Goal: Task Accomplishment & Management: Use online tool/utility

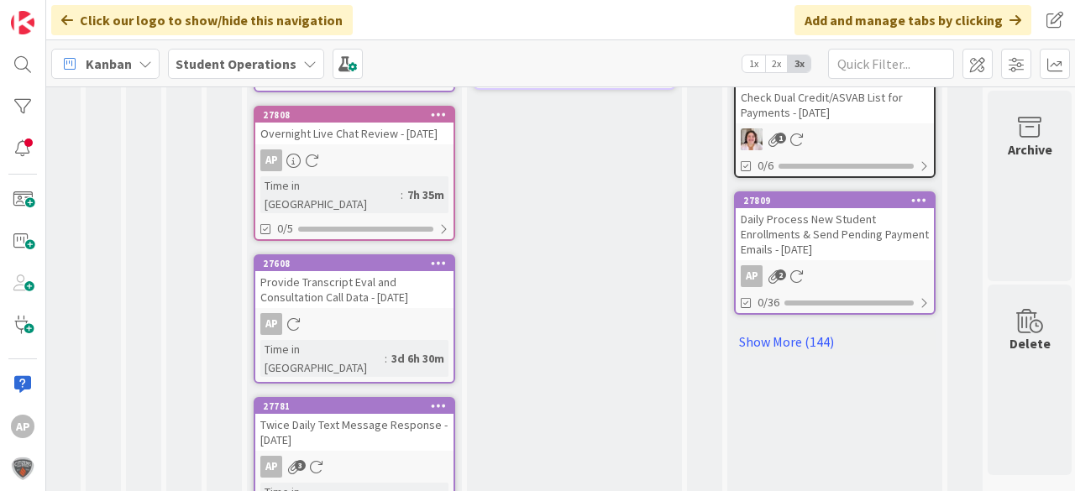
scroll to position [1134, 47]
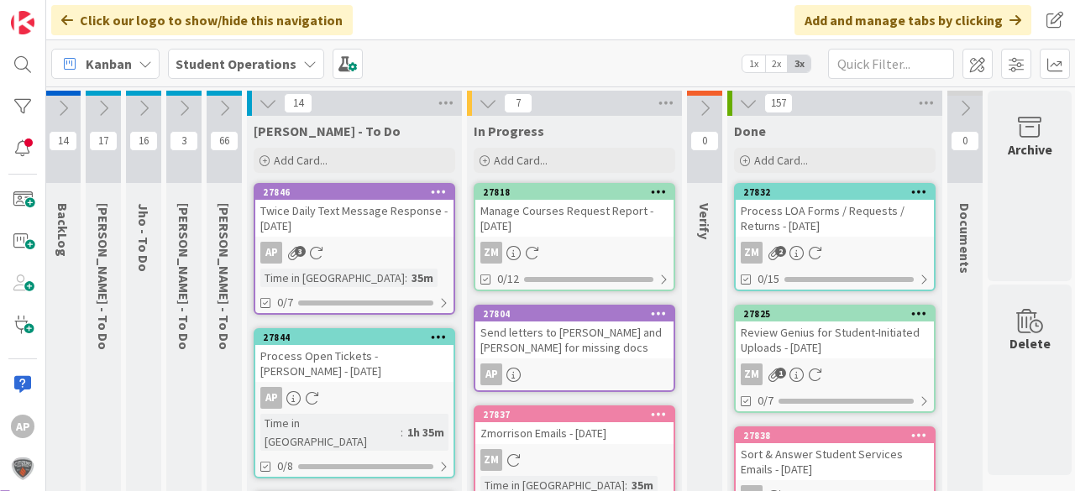
scroll to position [3, 47]
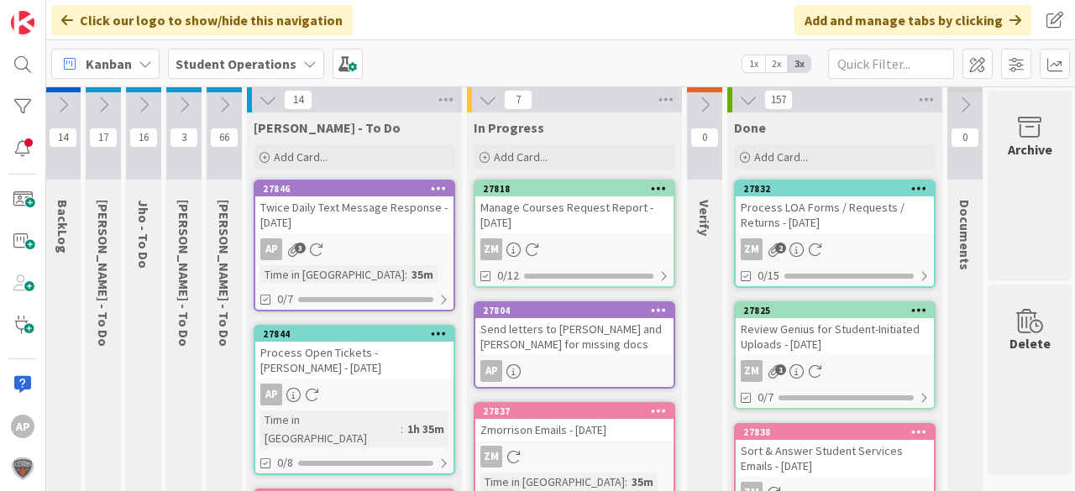
click at [593, 336] on div "Send letters to [PERSON_NAME] and [PERSON_NAME] for missing docs" at bounding box center [574, 336] width 198 height 37
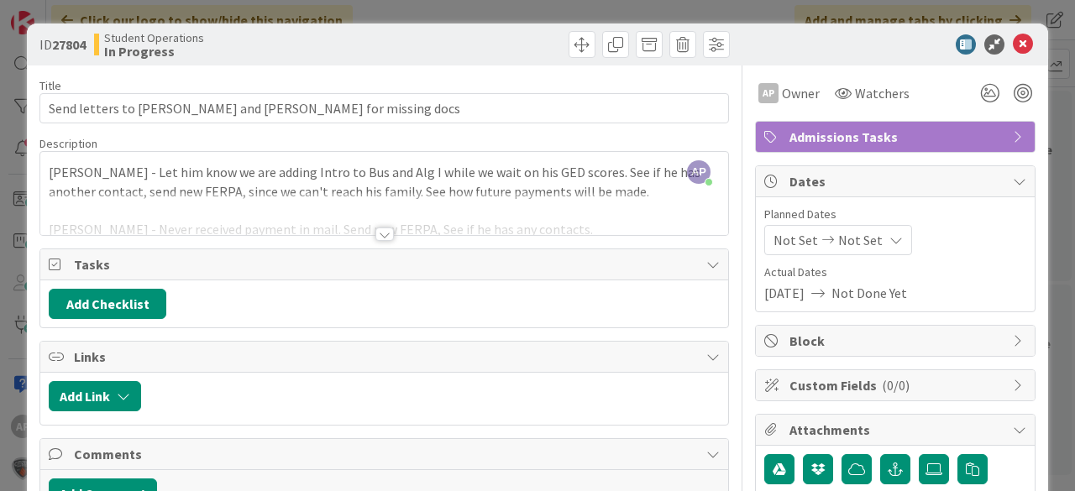
click at [380, 236] on div at bounding box center [384, 234] width 18 height 13
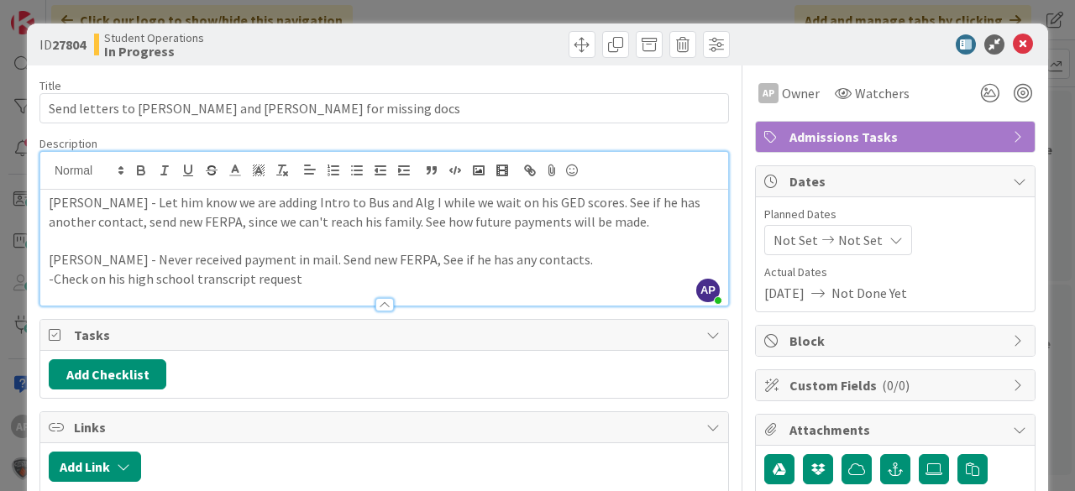
click at [322, 279] on p "-Check on his high school transcript request" at bounding box center [384, 279] width 671 height 19
click at [1014, 47] on icon at bounding box center [1023, 44] width 20 height 20
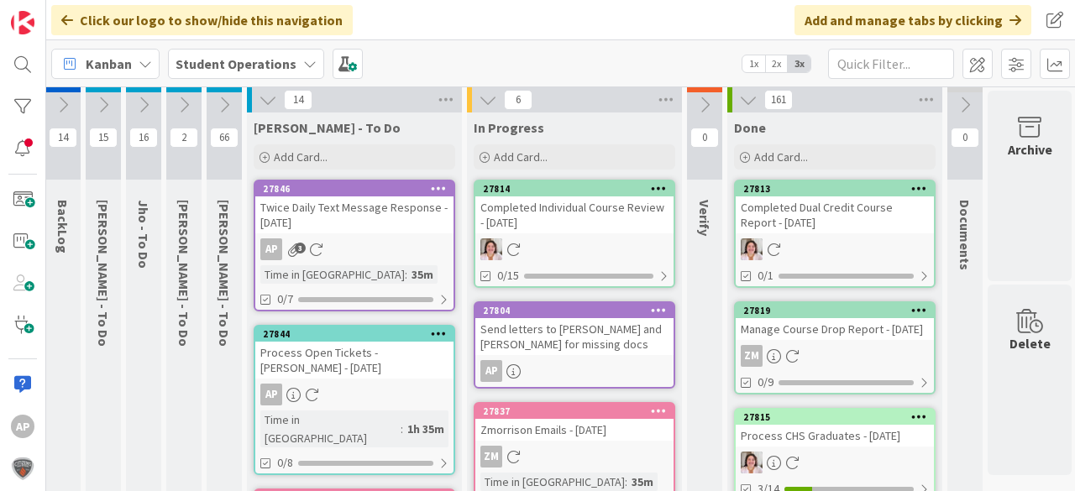
click at [627, 336] on div "Send letters to [PERSON_NAME] and [PERSON_NAME] for missing docs" at bounding box center [574, 336] width 198 height 37
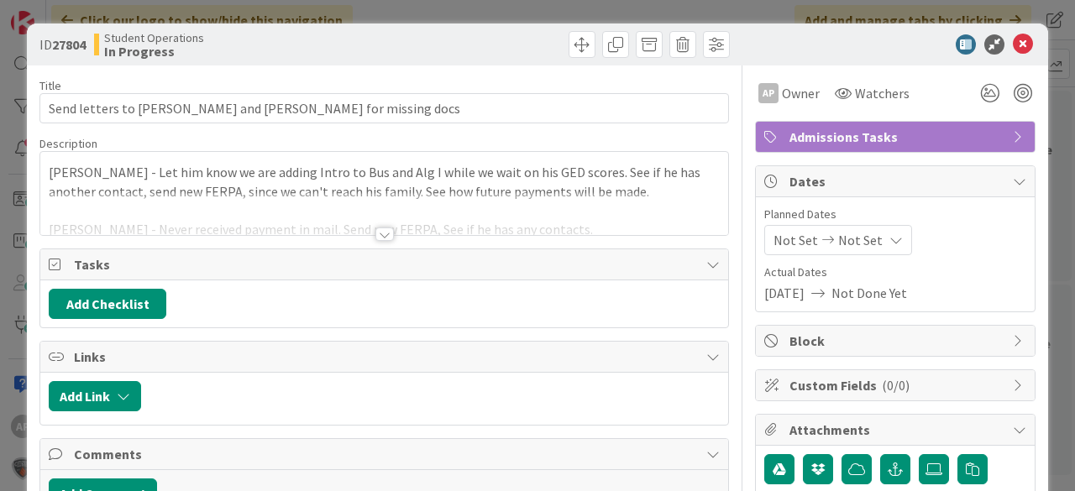
click at [610, 186] on div "[PERSON_NAME] - Let him know we are adding Intro to Bus and Alg I while we wait…" at bounding box center [384, 193] width 688 height 83
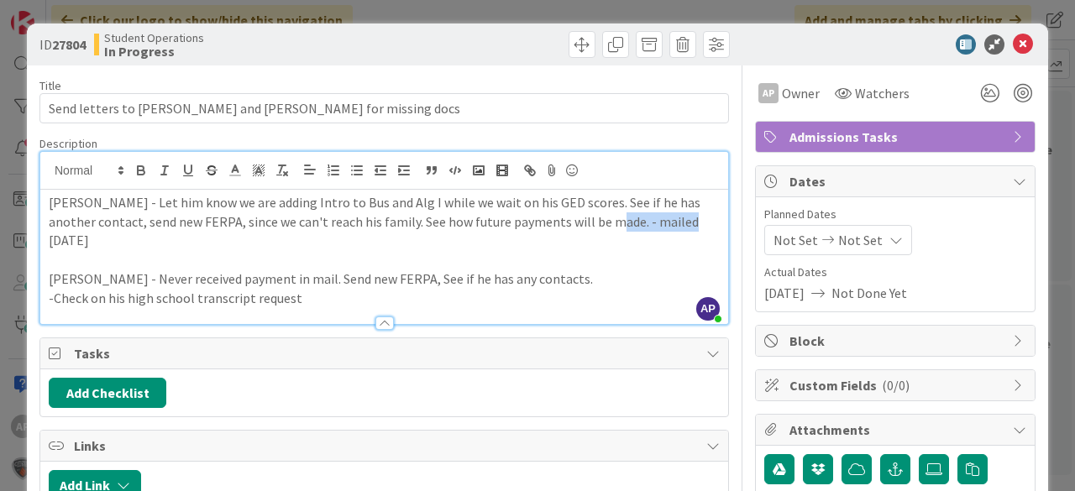
drag, startPoint x: 661, startPoint y: 223, endPoint x: 601, endPoint y: 223, distance: 59.6
click at [601, 223] on p "[PERSON_NAME] - Let him know we are adding Intro to Bus and Alg I while we wait…" at bounding box center [384, 221] width 671 height 57
click at [144, 168] on icon "button" at bounding box center [141, 170] width 15 height 15
click at [516, 289] on p "-Check on his high school transcript request" at bounding box center [384, 298] width 671 height 19
click at [1014, 44] on icon at bounding box center [1023, 44] width 20 height 20
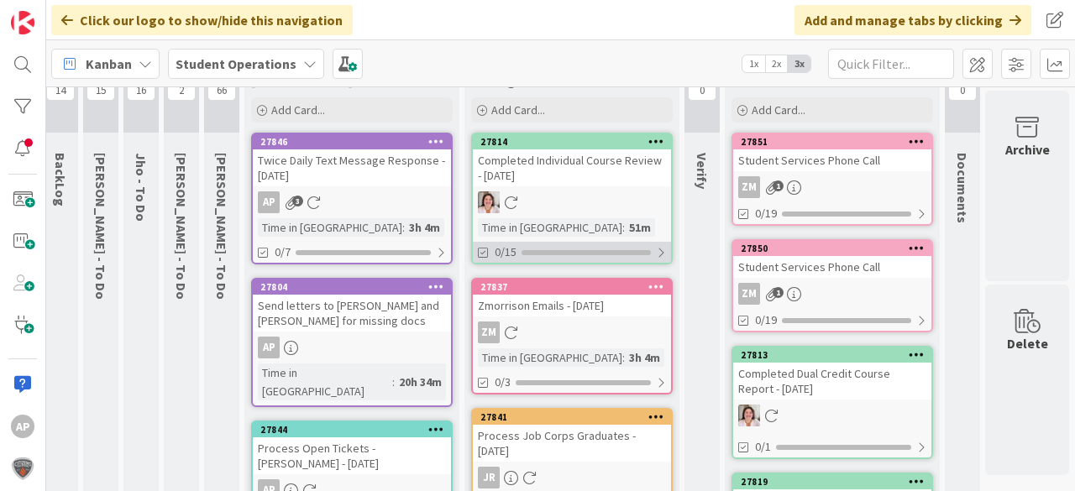
scroll to position [0, 60]
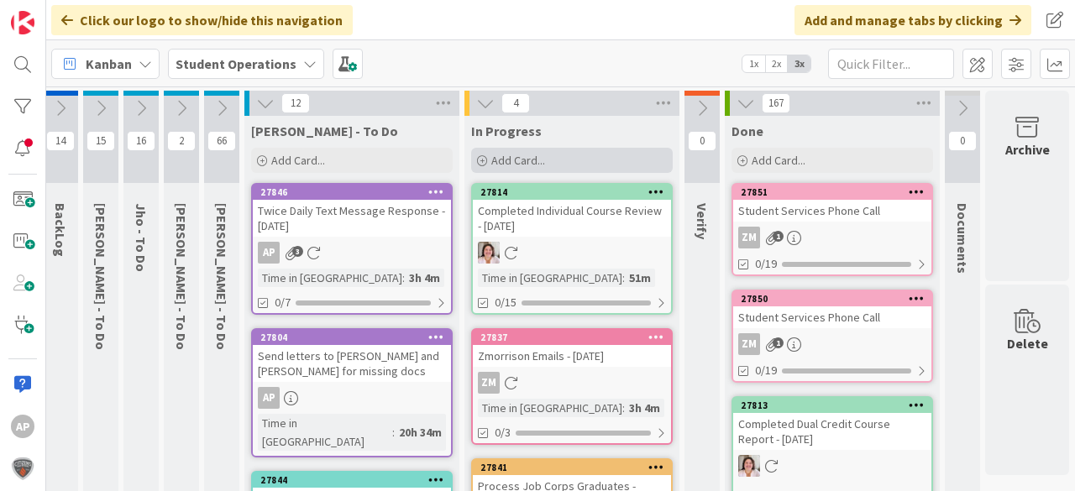
click at [523, 157] on span "Add Card..." at bounding box center [518, 160] width 54 height 15
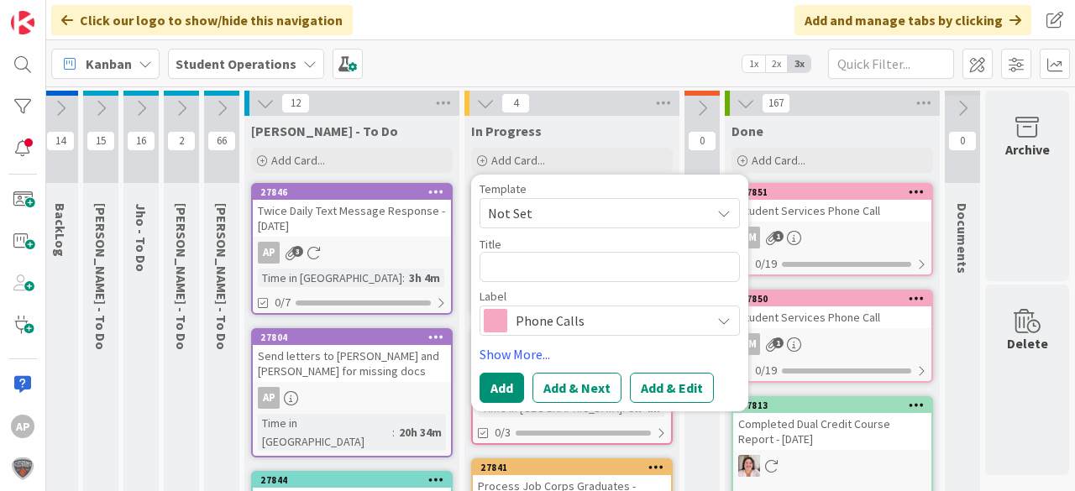
click at [578, 220] on span "Not Set" at bounding box center [593, 213] width 210 height 22
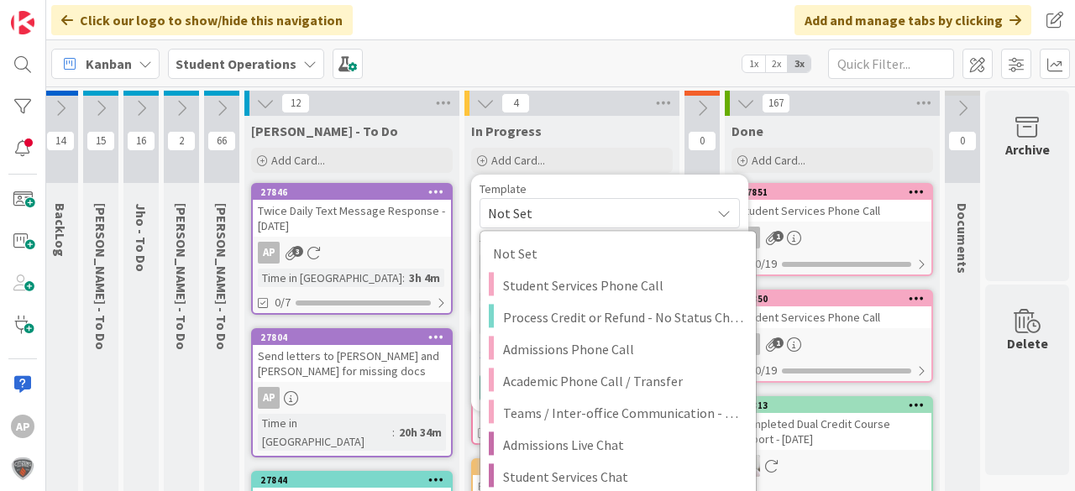
click at [574, 216] on span "Not Set" at bounding box center [593, 213] width 210 height 22
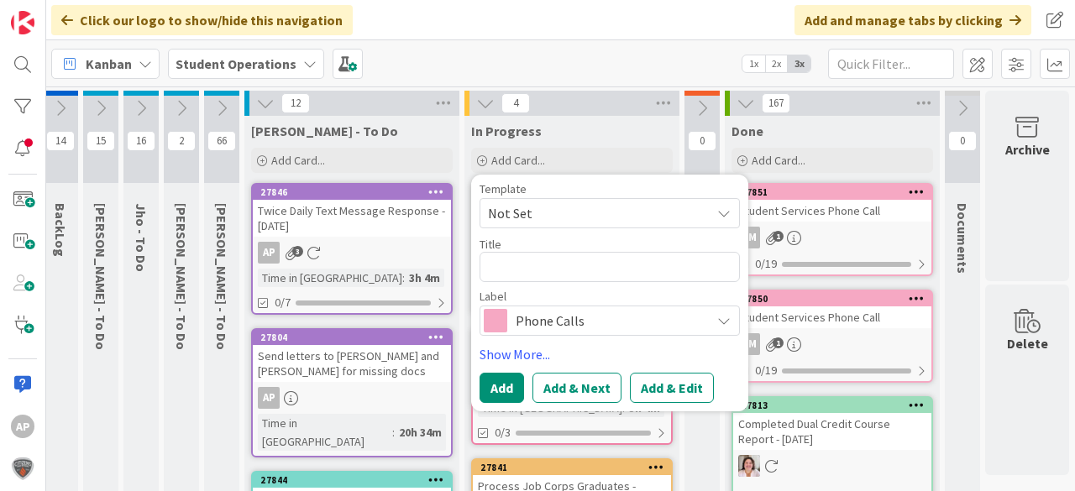
click at [652, 212] on span "Not Set" at bounding box center [593, 213] width 210 height 22
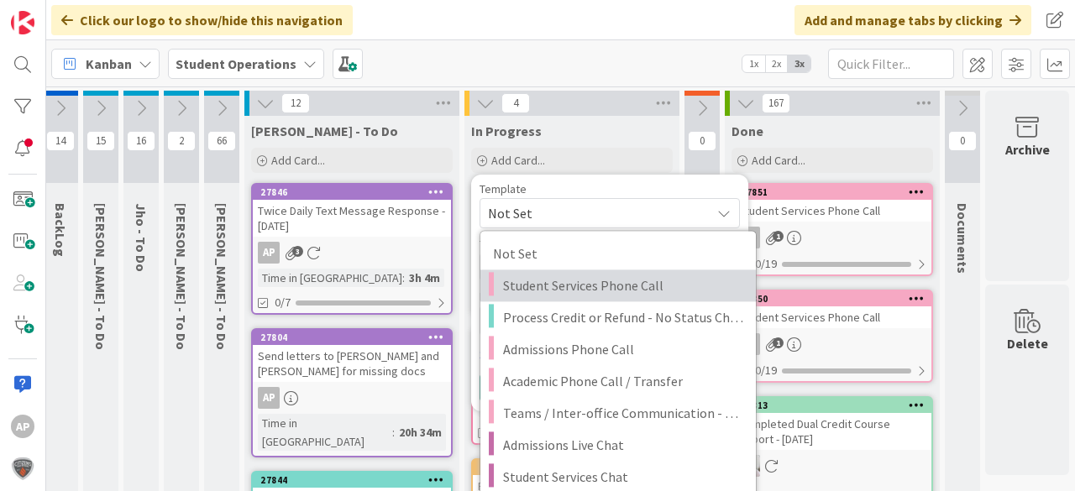
click at [636, 282] on span "Student Services Phone Call" at bounding box center [623, 286] width 240 height 22
type textarea "x"
type textarea "Student Services Phone Call"
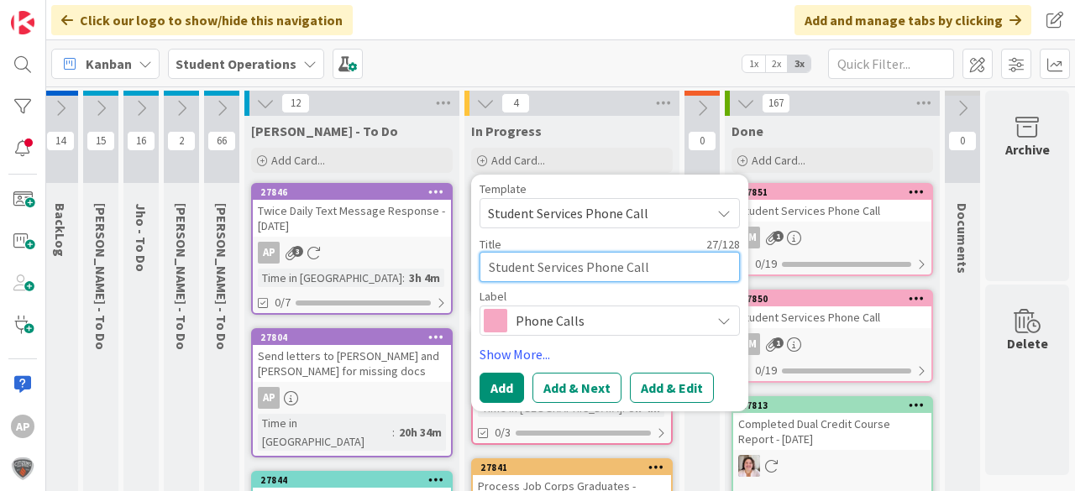
click at [674, 266] on textarea "Student Services Phone Call" at bounding box center [609, 267] width 260 height 30
type textarea "x"
type textarea "Student Services Phone Call"
type textarea "x"
type textarea "Student Services Phone Call"
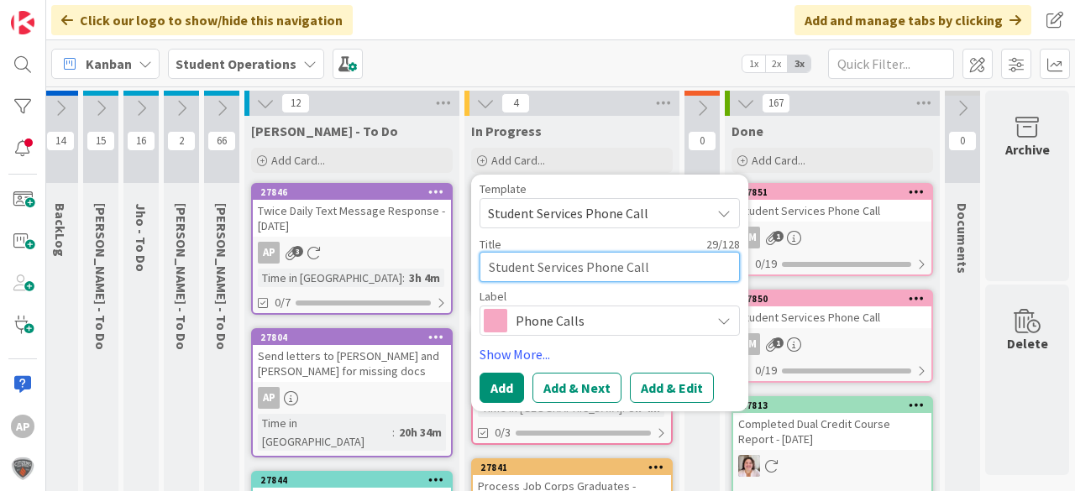
type textarea "x"
type textarea "Student Services Phone Call -"
type textarea "x"
type textarea "Student Services Phone Call -"
type textarea "x"
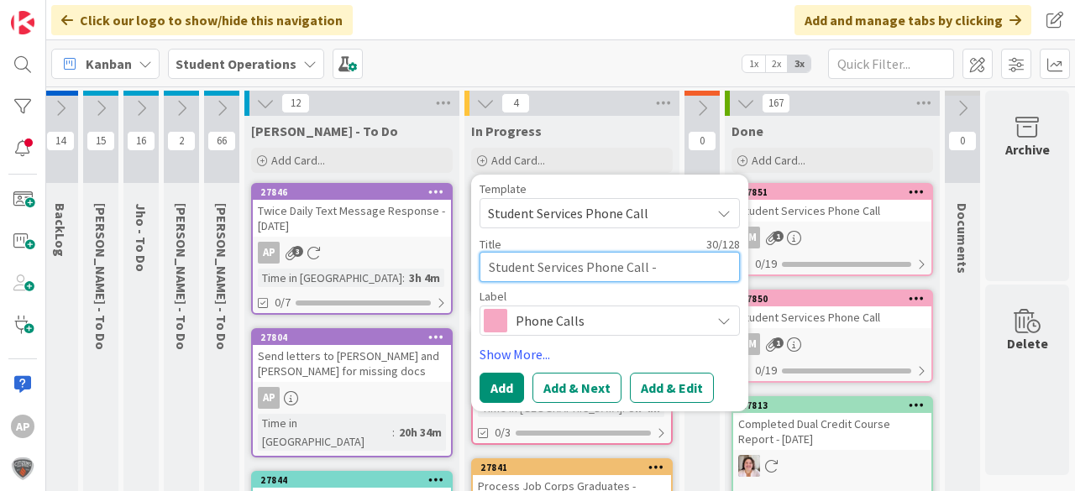
type textarea "Student Services Phone Call - J"
type textarea "x"
type textarea "Student Services Phone Call - Ja"
type textarea "x"
type textarea "Student Services Phone Call - [PERSON_NAME]"
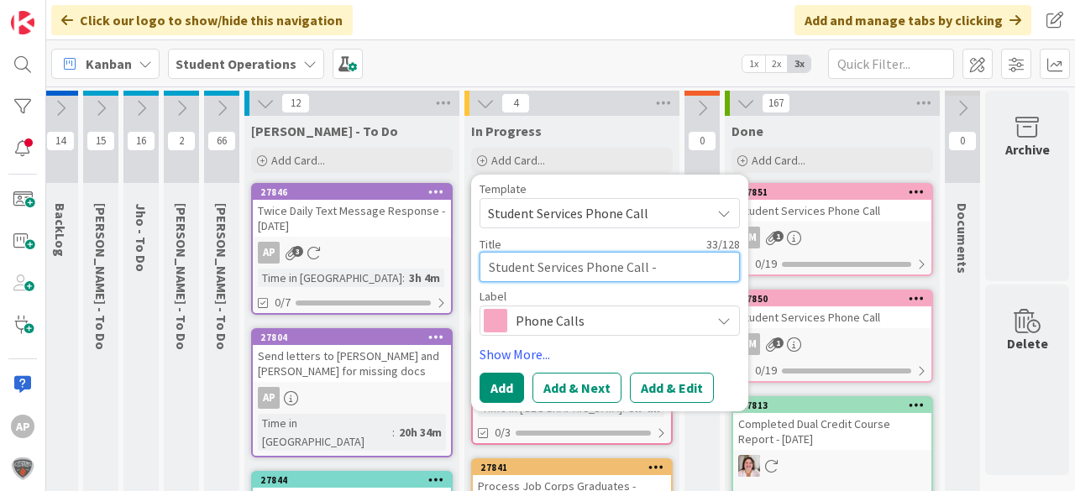
type textarea "x"
type textarea "Student Services Phone Call - Jayl"
type textarea "x"
type textarea "Student Services Phone Call - Jaylo"
type textarea "x"
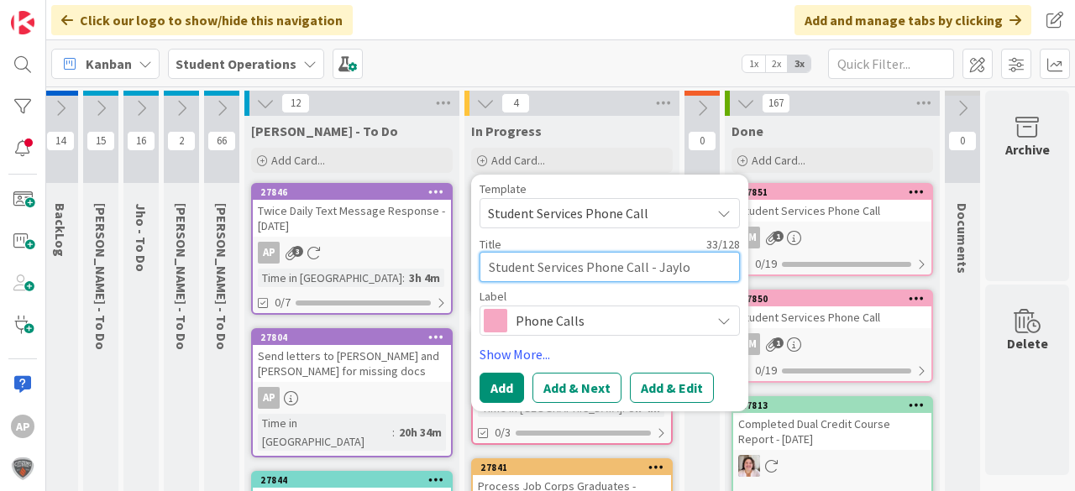
type textarea "Student Services Phone Call - Jaylon"
type textarea "x"
type textarea "Student Services Phone Call - Jaylon"
type textarea "x"
type textarea "Student Services Phone Call - [PERSON_NAME]"
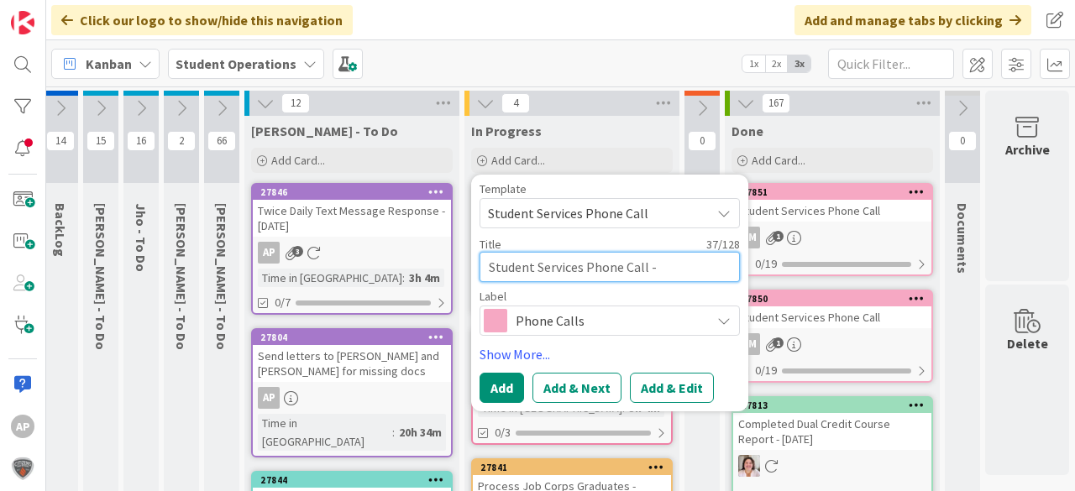
type textarea "x"
type textarea "Student Services Phone Call - [PERSON_NAME]"
type textarea "x"
type textarea "Student Services Phone Call - [PERSON_NAME]"
type textarea "x"
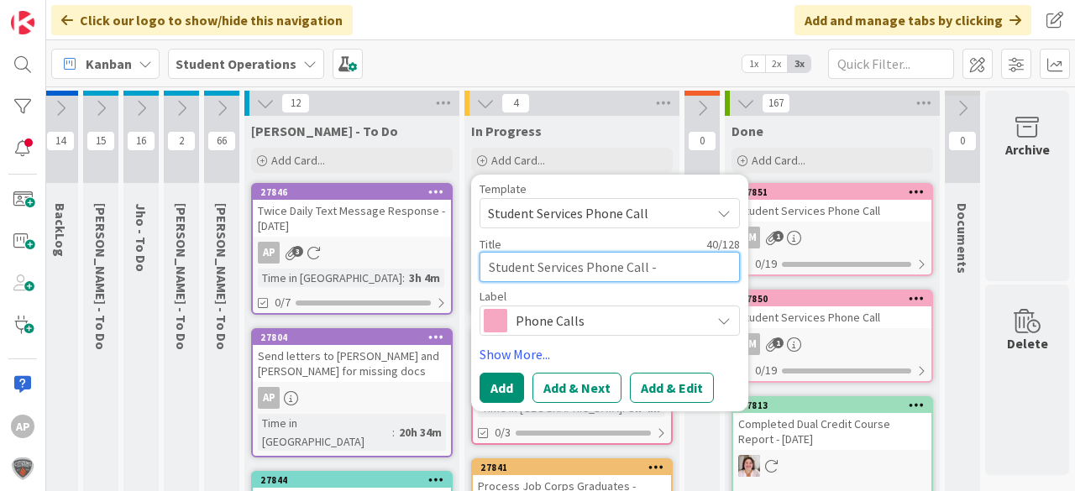
type textarea "Student Services Phone Call - [PERSON_NAME]"
type textarea "x"
type textarea "Student Services Phone Call - [PERSON_NAME]"
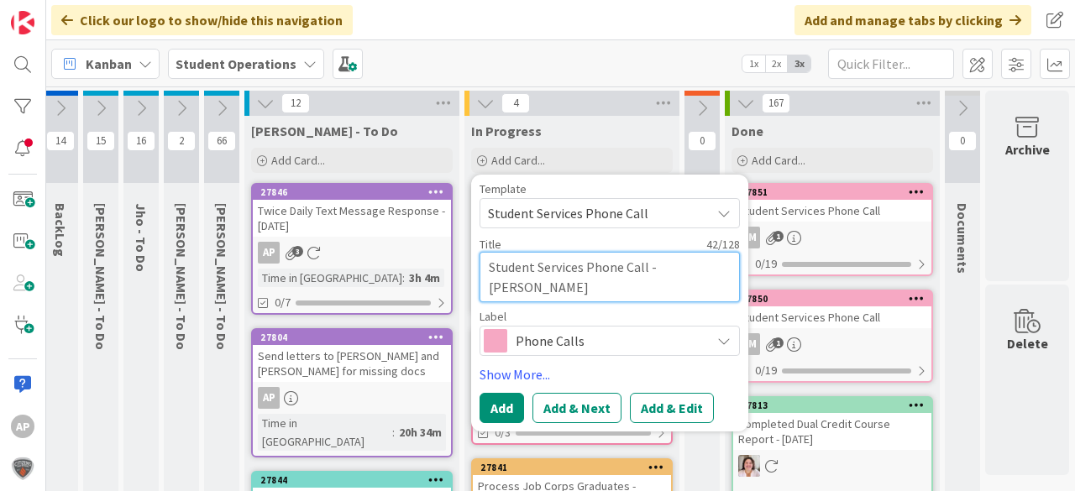
type textarea "x"
type textarea "Student Services Phone Call - [PERSON_NAME]"
type textarea "x"
type textarea "Student Services Phone Call - [PERSON_NAME]"
type textarea "x"
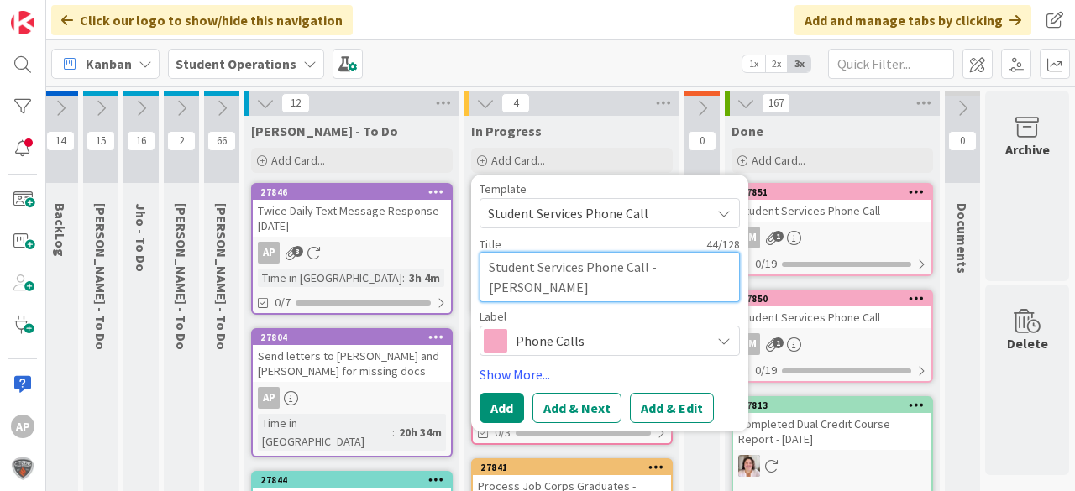
type textarea "Student Services Phone Call - [PERSON_NAME]"
type textarea "x"
type textarea "Student Services Phone Call - [PERSON_NAME][GEOGRAPHIC_DATA]"
type textarea "x"
type textarea "Student Services Phone Call - [PERSON_NAME]"
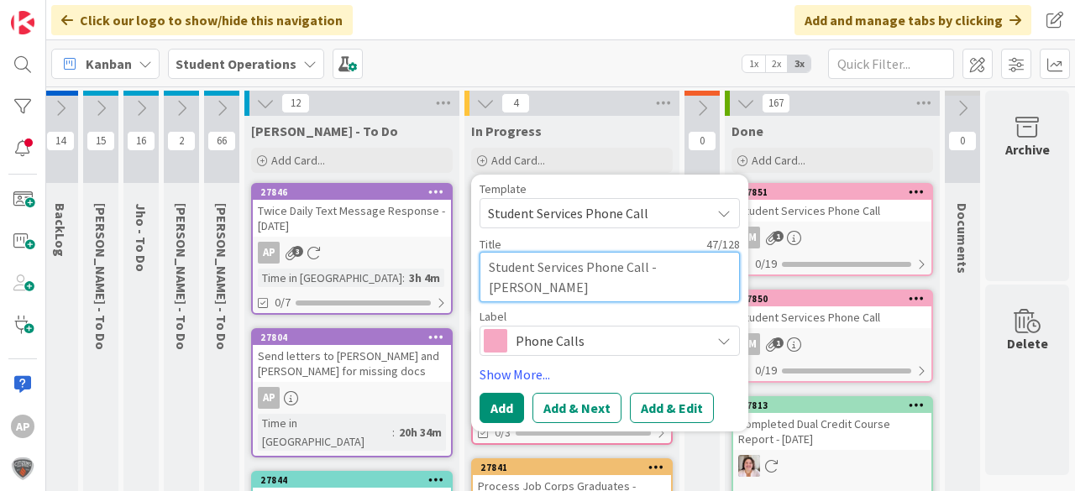
drag, startPoint x: 537, startPoint y: 286, endPoint x: 590, endPoint y: 291, distance: 54.0
click at [590, 291] on textarea "Student Services Phone Call - [PERSON_NAME]" at bounding box center [609, 277] width 260 height 50
type textarea "x"
type textarea "Student Services Phone Call - [PERSON_NAME]"
type textarea "x"
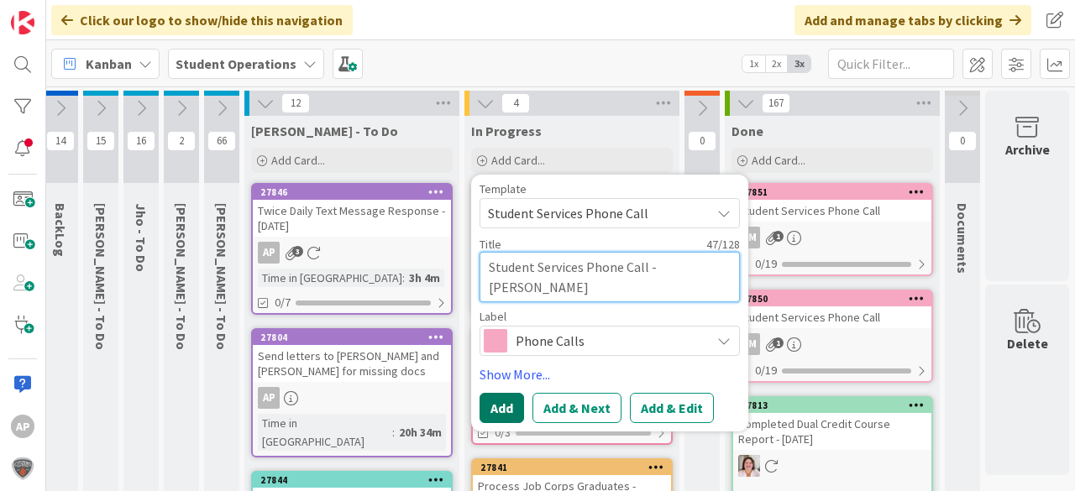
type textarea "Student Services Phone Call - [PERSON_NAME]"
click at [494, 400] on button "Add" at bounding box center [501, 408] width 45 height 30
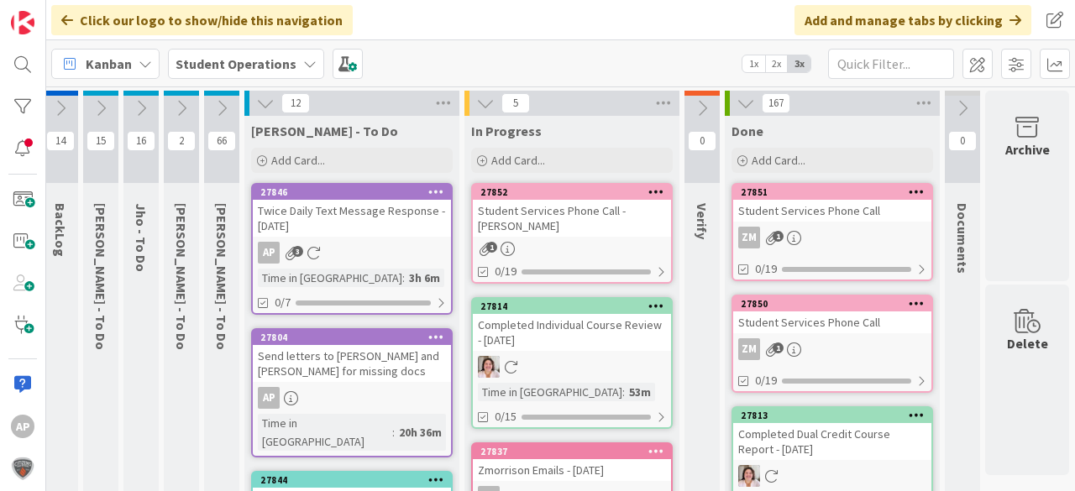
click at [567, 220] on div "Student Services Phone Call - [PERSON_NAME]" at bounding box center [572, 218] width 198 height 37
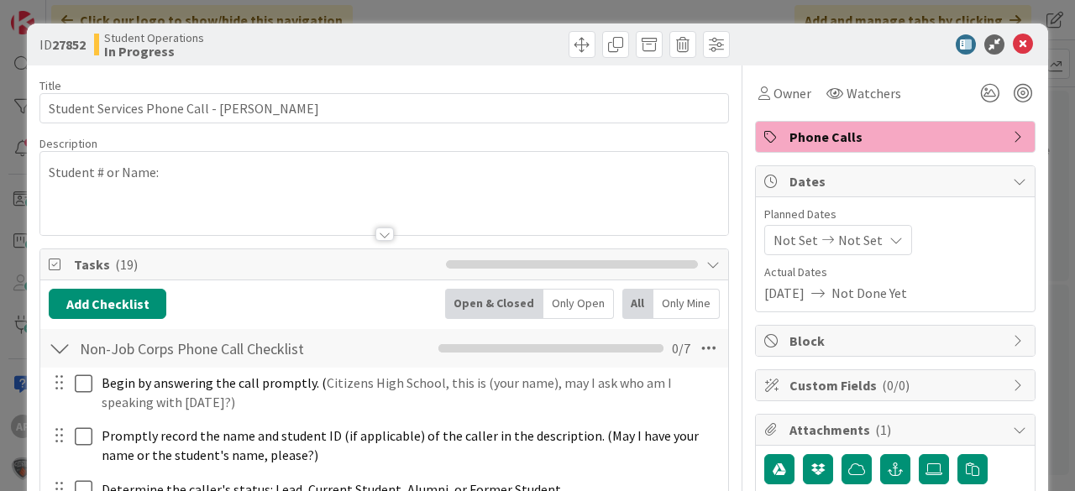
click at [134, 202] on div at bounding box center [384, 213] width 688 height 43
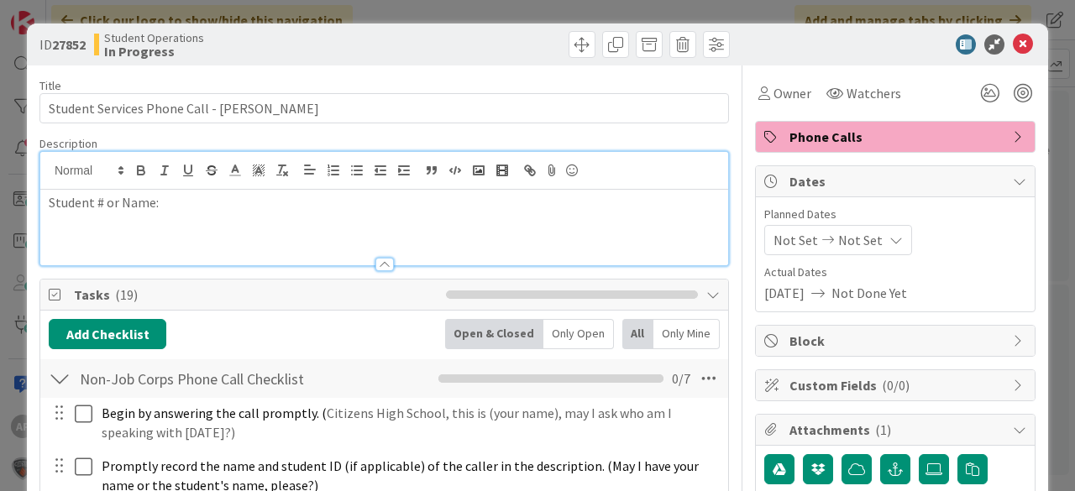
click at [198, 200] on p "Student # or Name:" at bounding box center [384, 202] width 671 height 19
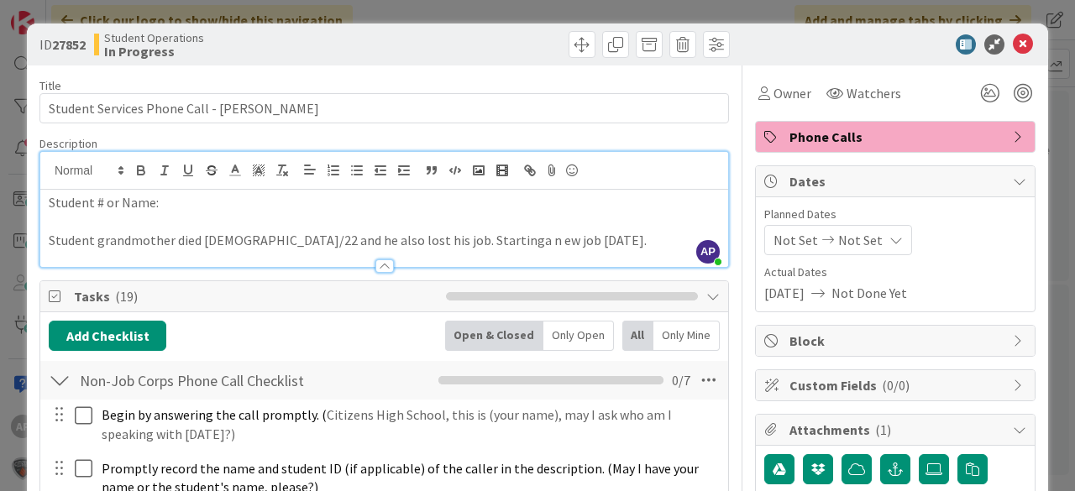
click at [406, 237] on p "Student grandmother died [DEMOGRAPHIC_DATA]/22 and he also lost his job. Starti…" at bounding box center [384, 240] width 671 height 19
click at [534, 242] on p "Student grandmother died [DEMOGRAPHIC_DATA]/22 and he also lost his job. Starti…" at bounding box center [384, 240] width 671 height 19
click at [427, 239] on p "Student grandmother died [DEMOGRAPHIC_DATA]/22 and he also lost his job. Starti…" at bounding box center [384, 240] width 671 height 19
click at [534, 249] on div at bounding box center [384, 258] width 688 height 18
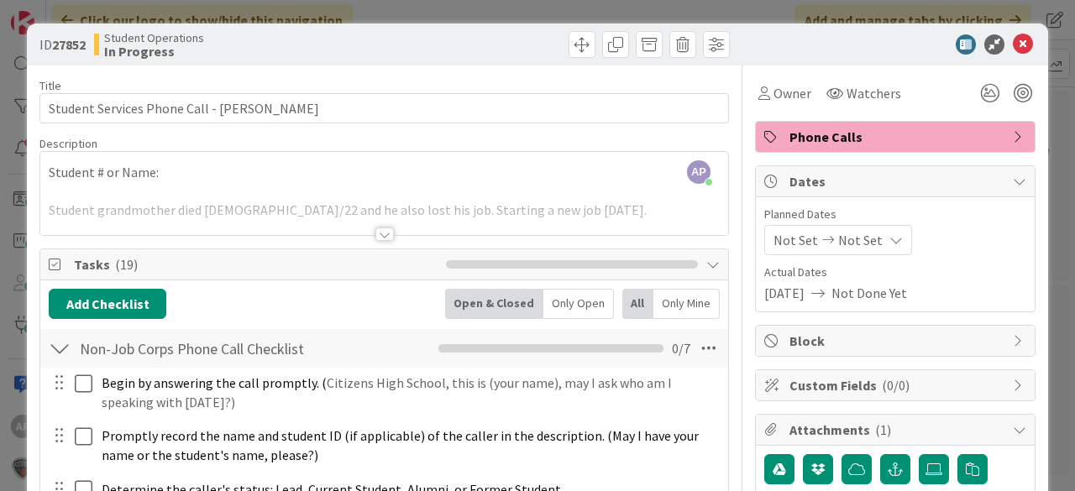
click at [536, 216] on div at bounding box center [384, 213] width 688 height 43
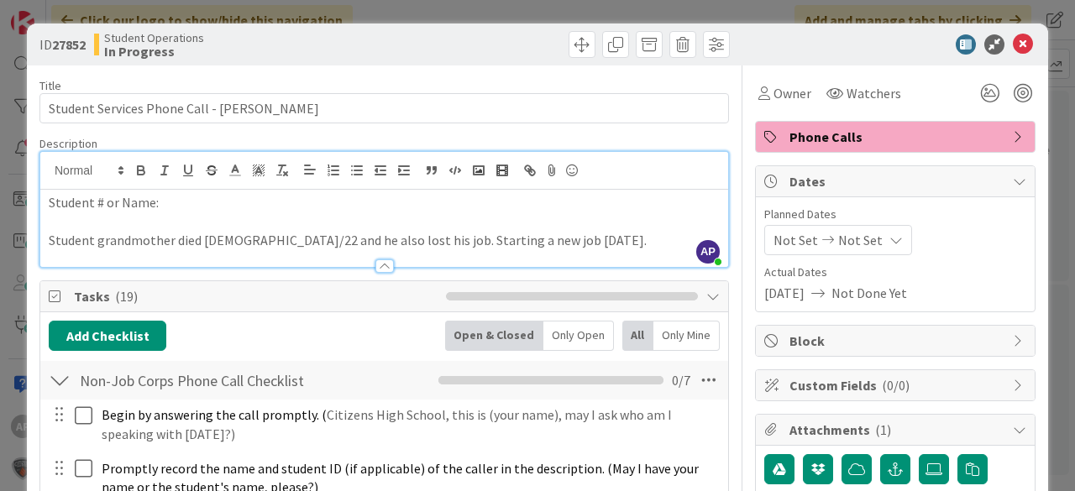
click at [533, 241] on p "Student grandmother died [DEMOGRAPHIC_DATA]/22 and he also lost his job. Starti…" at bounding box center [384, 240] width 671 height 19
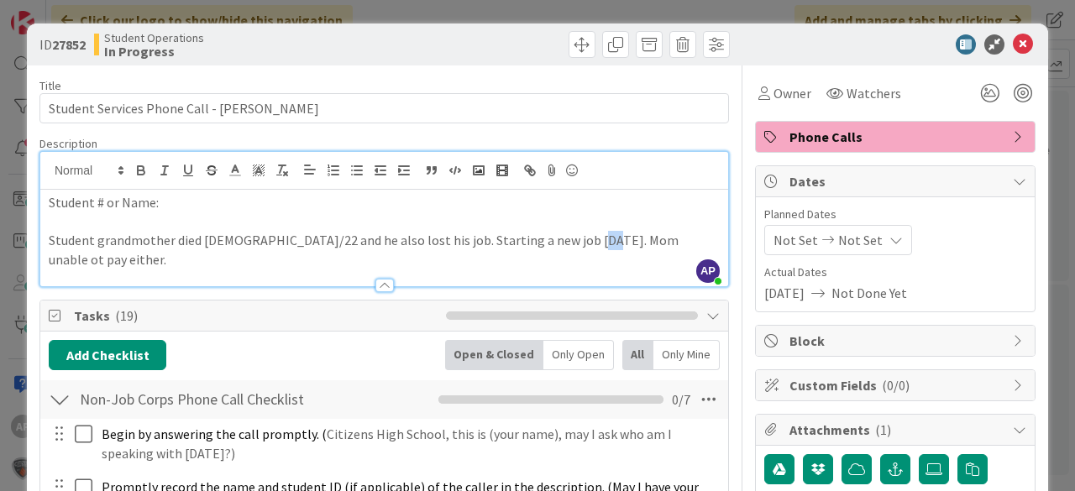
drag, startPoint x: 585, startPoint y: 243, endPoint x: 574, endPoint y: 242, distance: 10.9
click at [574, 242] on p "Student grandmother died [DEMOGRAPHIC_DATA]/22 and he also lost his job. Starti…" at bounding box center [384, 250] width 671 height 38
click at [773, 94] on span "Owner" at bounding box center [792, 93] width 38 height 20
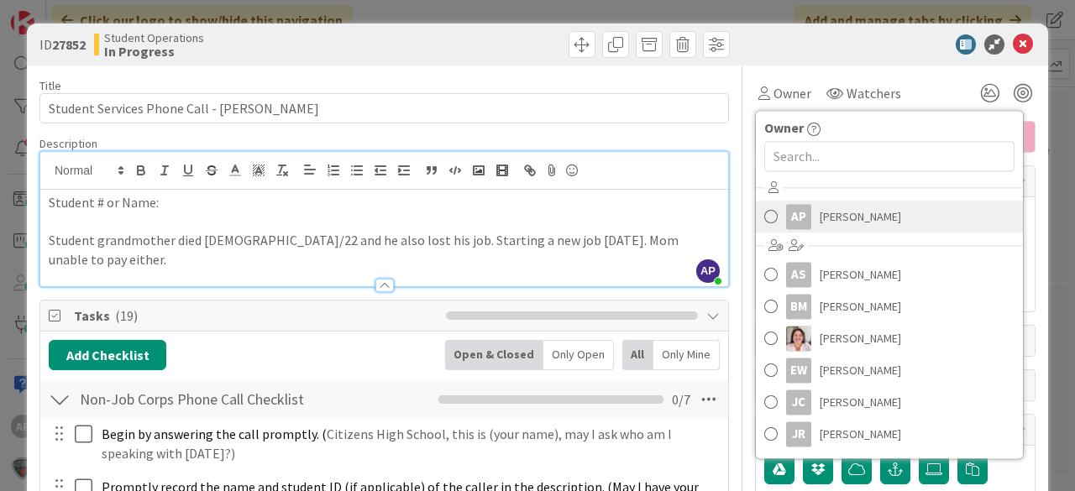
click at [838, 213] on span "[PERSON_NAME]" at bounding box center [860, 216] width 81 height 25
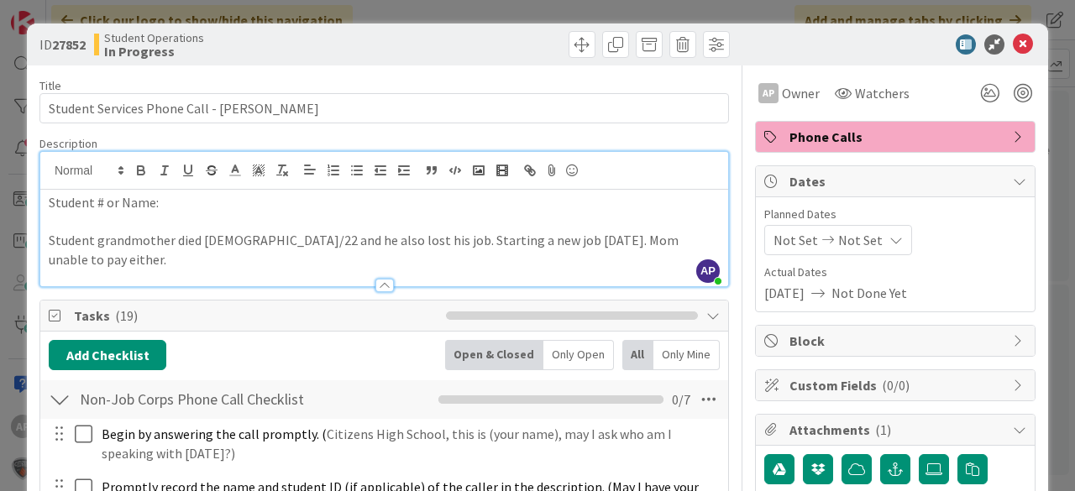
click at [663, 235] on p "Student grandmother died [DEMOGRAPHIC_DATA]/22 and he also lost his job. Starti…" at bounding box center [384, 250] width 671 height 38
drag, startPoint x: 81, startPoint y: 258, endPoint x: 48, endPoint y: 259, distance: 33.6
click at [49, 259] on p "Student grandmother died [DEMOGRAPHIC_DATA]/22 and he also lost his job. Starti…" at bounding box center [384, 250] width 671 height 38
click at [177, 259] on p "Student grandmother died [DEMOGRAPHIC_DATA]/22 and he also lost his job. Starti…" at bounding box center [384, 250] width 671 height 38
click at [1014, 40] on icon at bounding box center [1023, 44] width 20 height 20
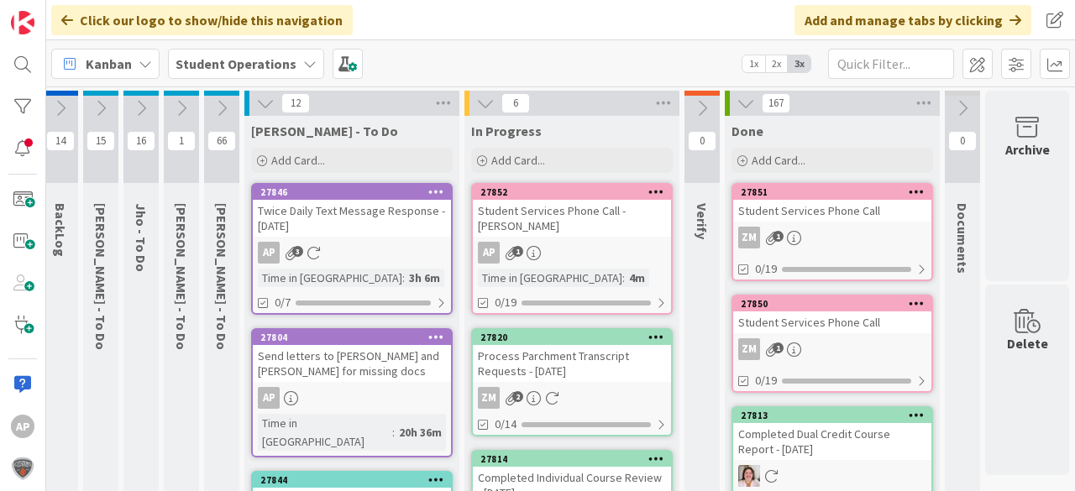
click at [599, 249] on div "AP 1" at bounding box center [572, 253] width 198 height 22
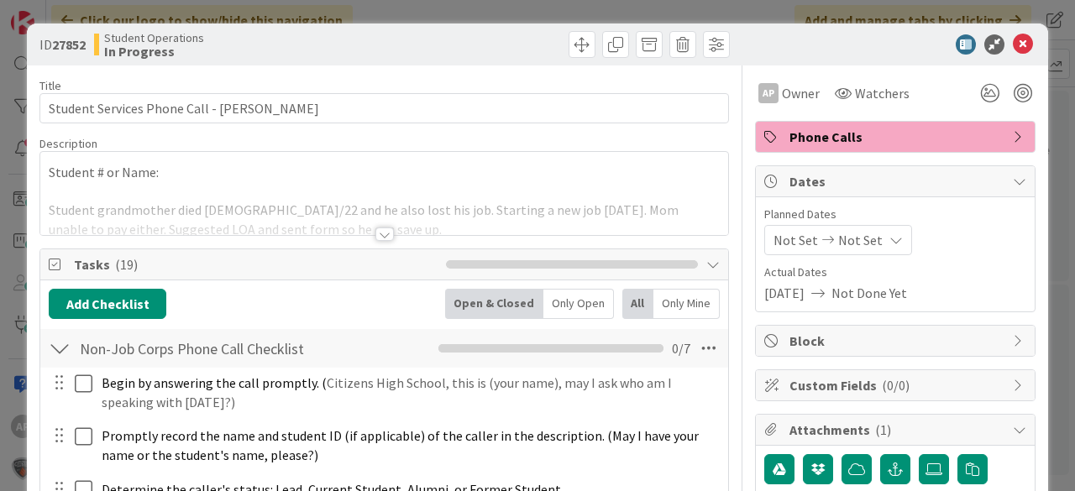
click at [234, 195] on div at bounding box center [384, 213] width 688 height 43
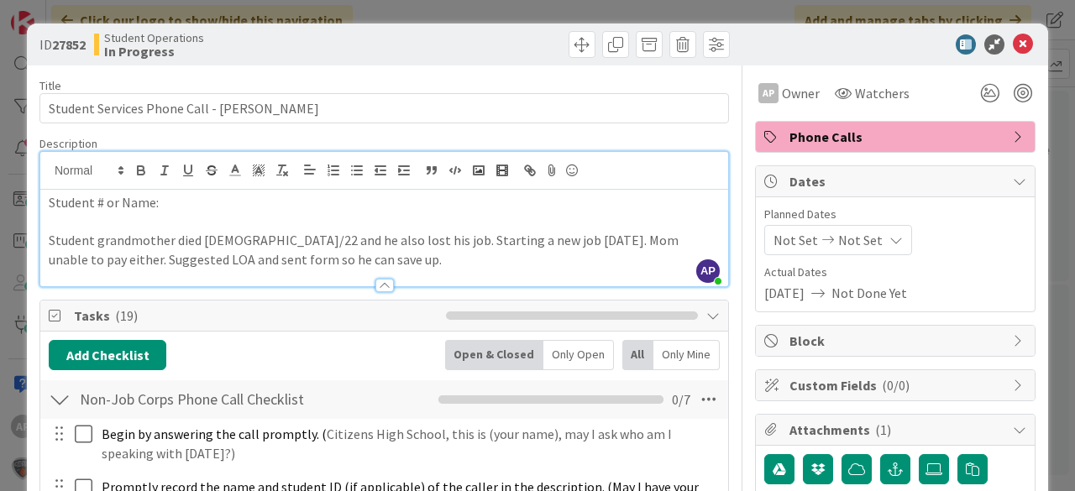
click at [153, 254] on p "Student grandmother died [DEMOGRAPHIC_DATA]/22 and he also lost his job. Starti…" at bounding box center [384, 250] width 671 height 38
click at [287, 256] on p "Student grandmother died [DEMOGRAPHIC_DATA]/22 and he also lost his job. Starti…" at bounding box center [384, 250] width 671 height 38
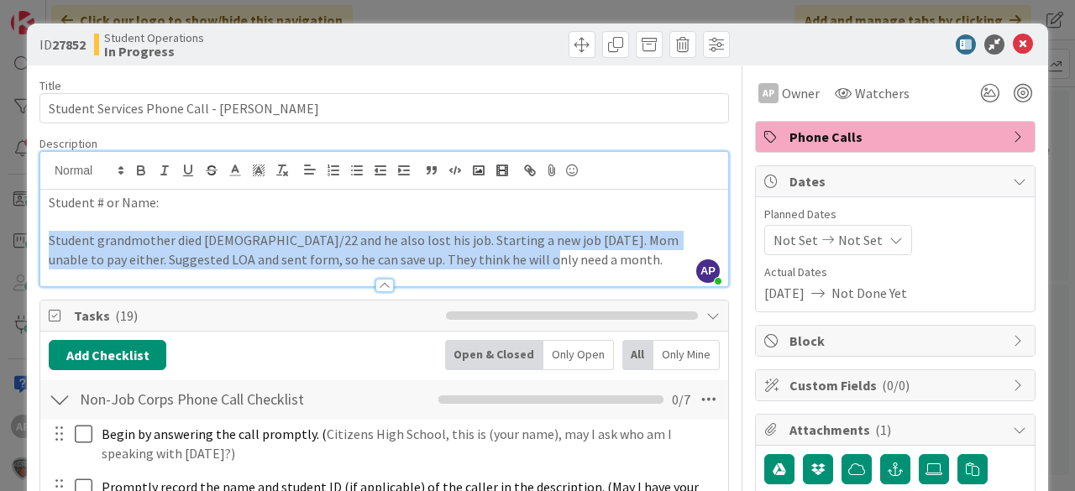
drag, startPoint x: 477, startPoint y: 260, endPoint x: 47, endPoint y: 242, distance: 430.3
click at [49, 242] on p "Student grandmother died [DEMOGRAPHIC_DATA]/22 and he also lost his job. Starti…" at bounding box center [384, 250] width 671 height 38
copy p "Student grandmother died [DEMOGRAPHIC_DATA]/22 and he also lost his job. Starti…"
click at [485, 245] on p "Student grandmother died [DEMOGRAPHIC_DATA]/22 and he also lost his job. Starti…" at bounding box center [384, 250] width 671 height 38
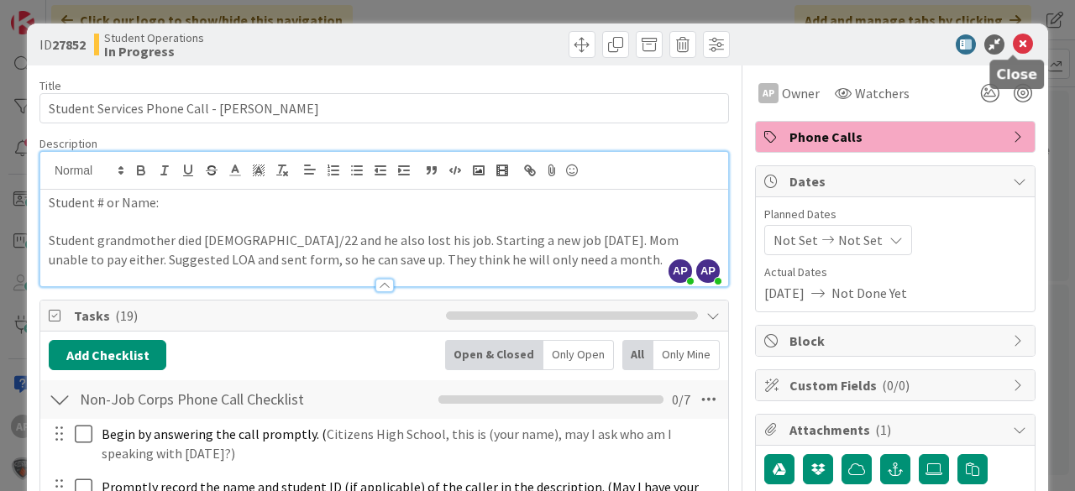
click at [1019, 41] on icon at bounding box center [1023, 44] width 20 height 20
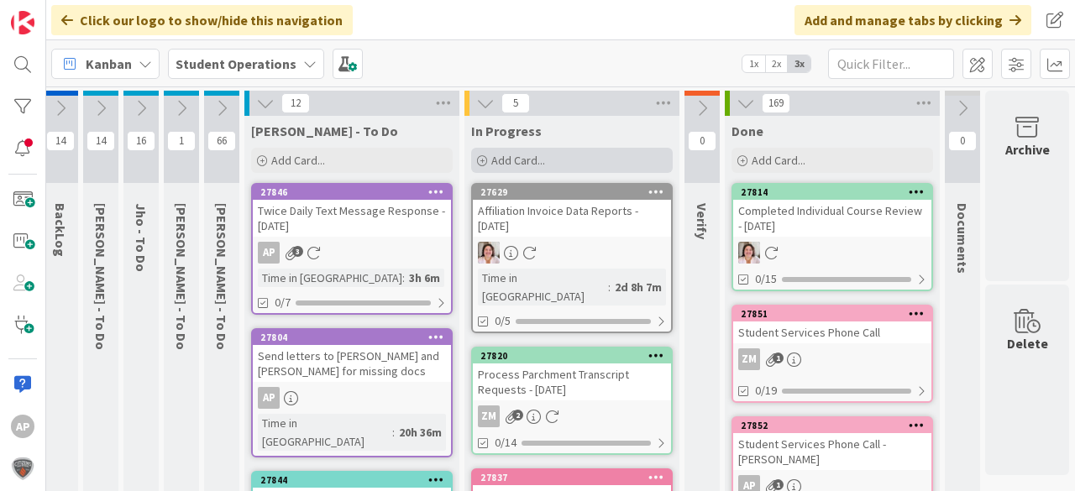
click at [581, 155] on div "Add Card..." at bounding box center [572, 160] width 202 height 25
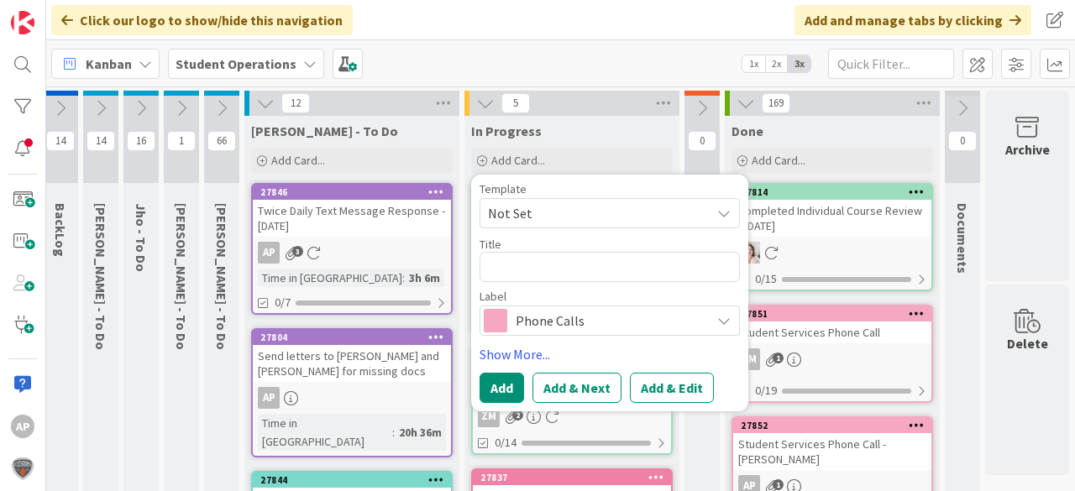
click at [597, 207] on span "Not Set" at bounding box center [593, 213] width 210 height 22
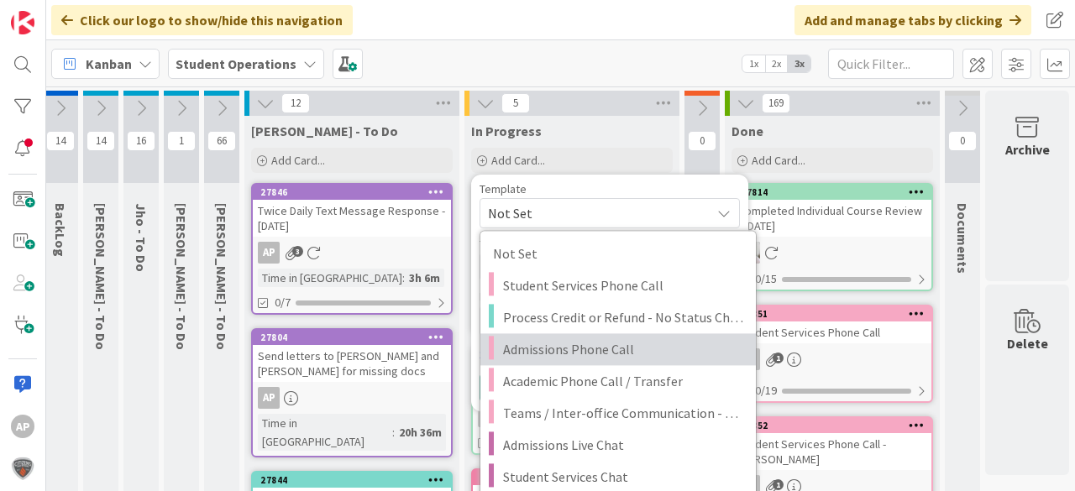
click at [637, 351] on span "Admissions Phone Call" at bounding box center [623, 349] width 240 height 22
type textarea "x"
type textarea "Admissions Phone Call"
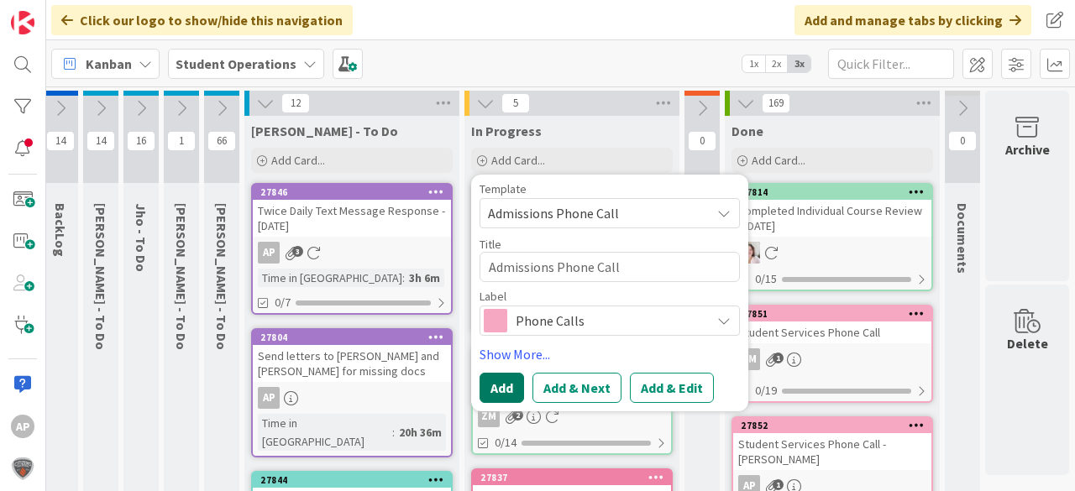
click at [479, 388] on button "Add" at bounding box center [501, 388] width 45 height 30
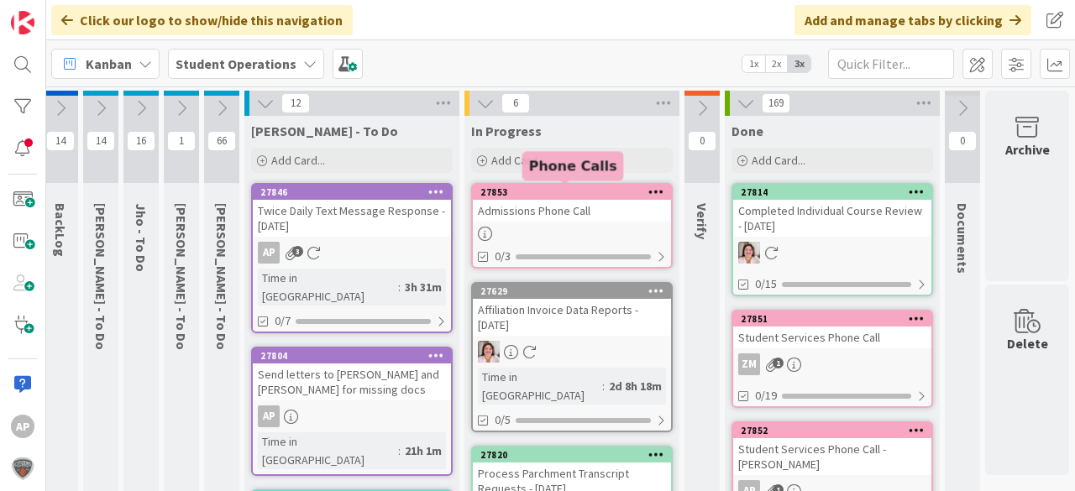
click at [589, 215] on div "Admissions Phone Call" at bounding box center [572, 211] width 198 height 22
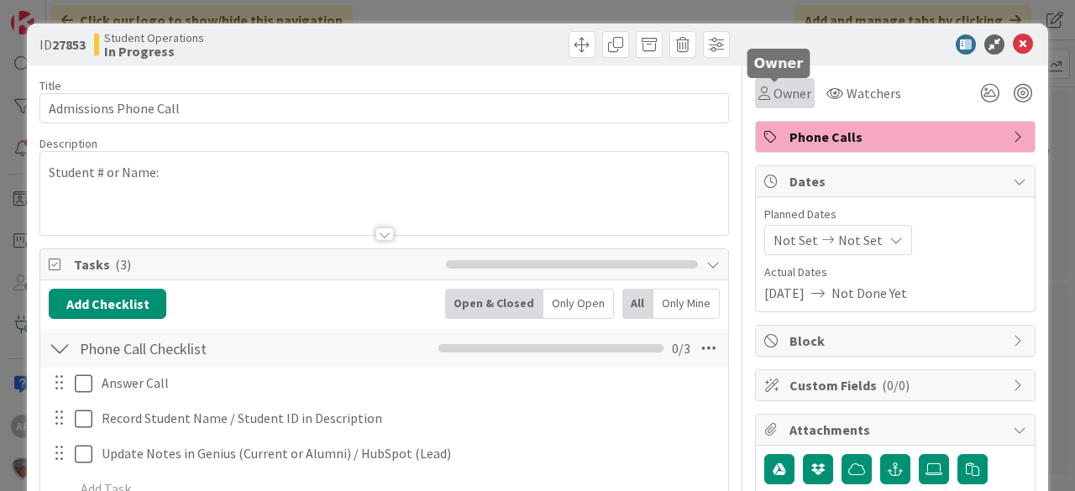
click at [778, 88] on span "Owner" at bounding box center [792, 93] width 38 height 20
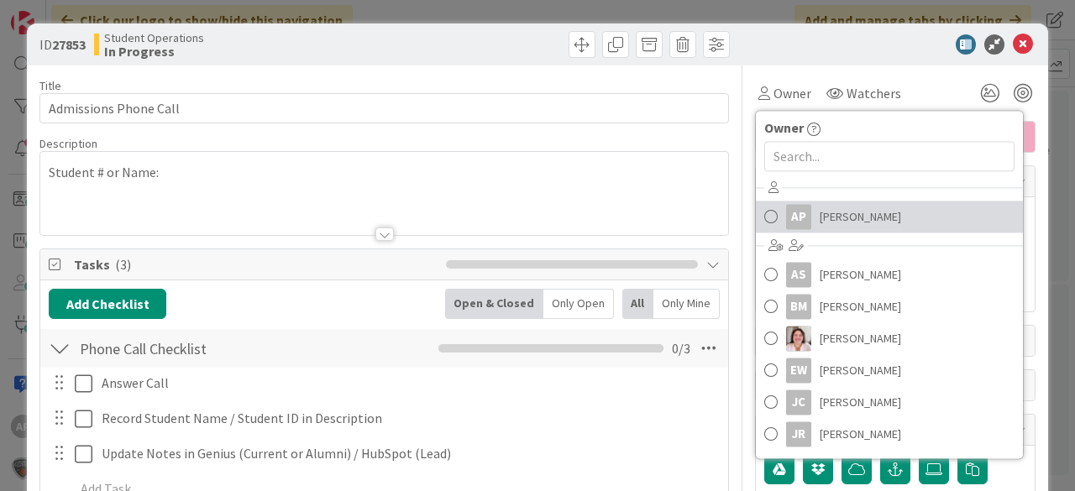
click at [840, 212] on span "[PERSON_NAME]" at bounding box center [860, 216] width 81 height 25
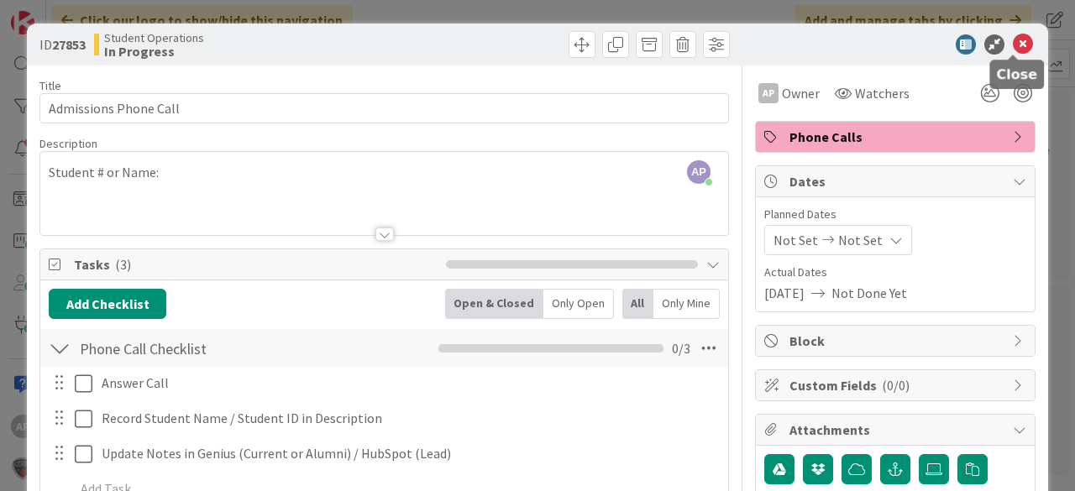
click at [1021, 41] on icon at bounding box center [1023, 44] width 20 height 20
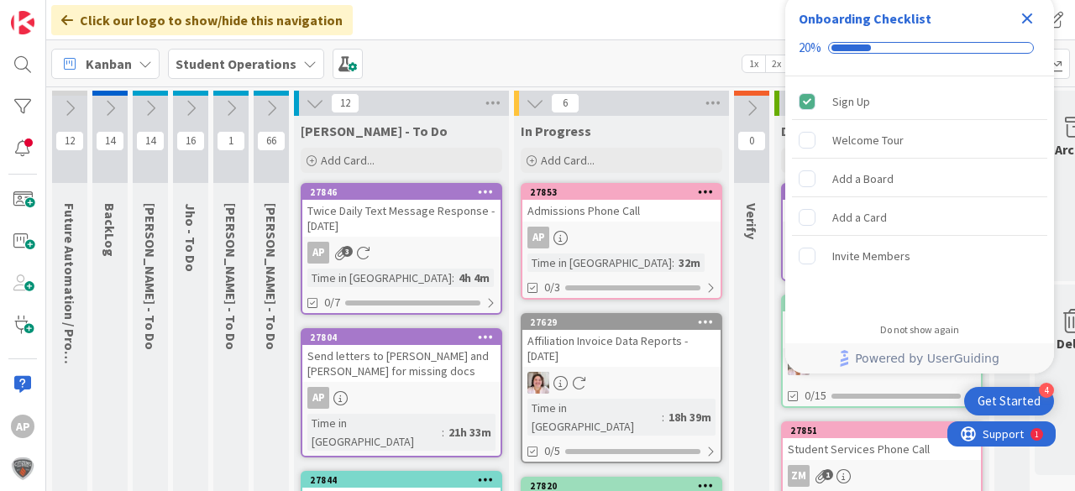
click at [1031, 13] on icon "Close Checklist" at bounding box center [1027, 18] width 20 height 20
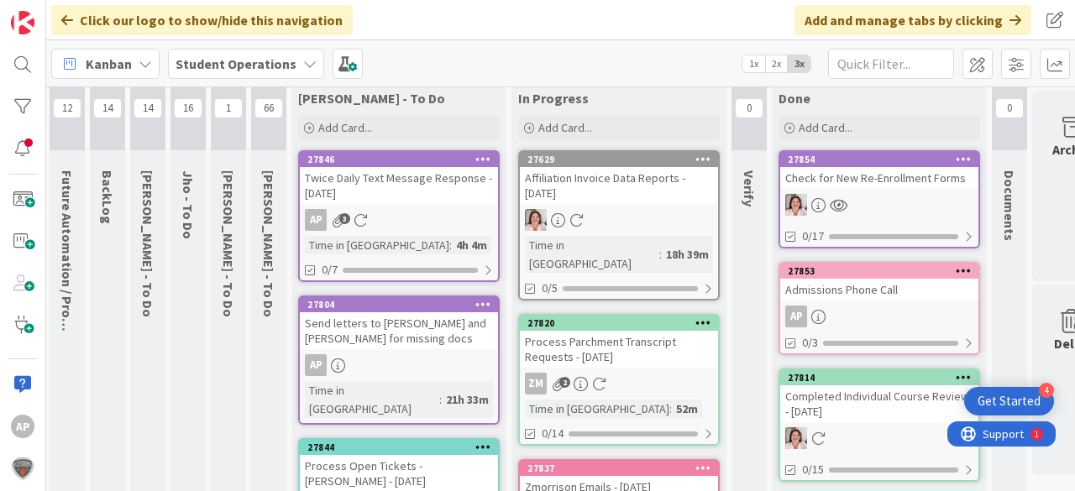
scroll to position [0, 3]
